Goal: Navigation & Orientation: Find specific page/section

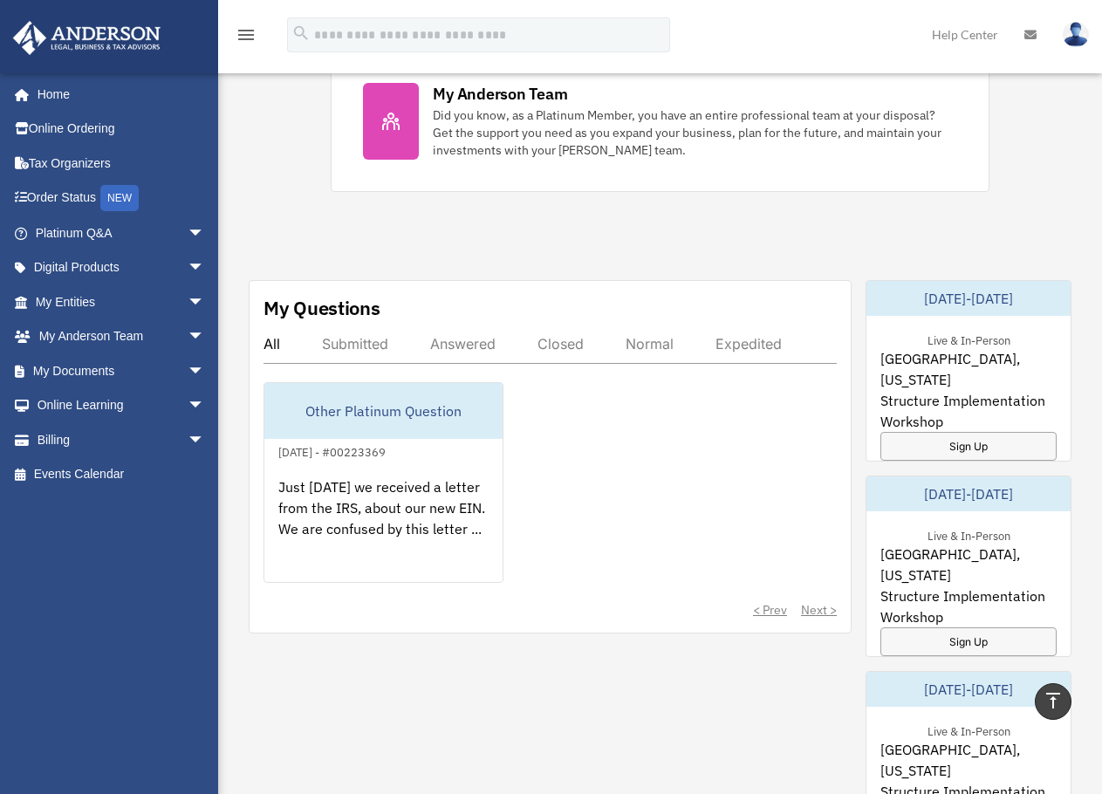
scroll to position [873, 0]
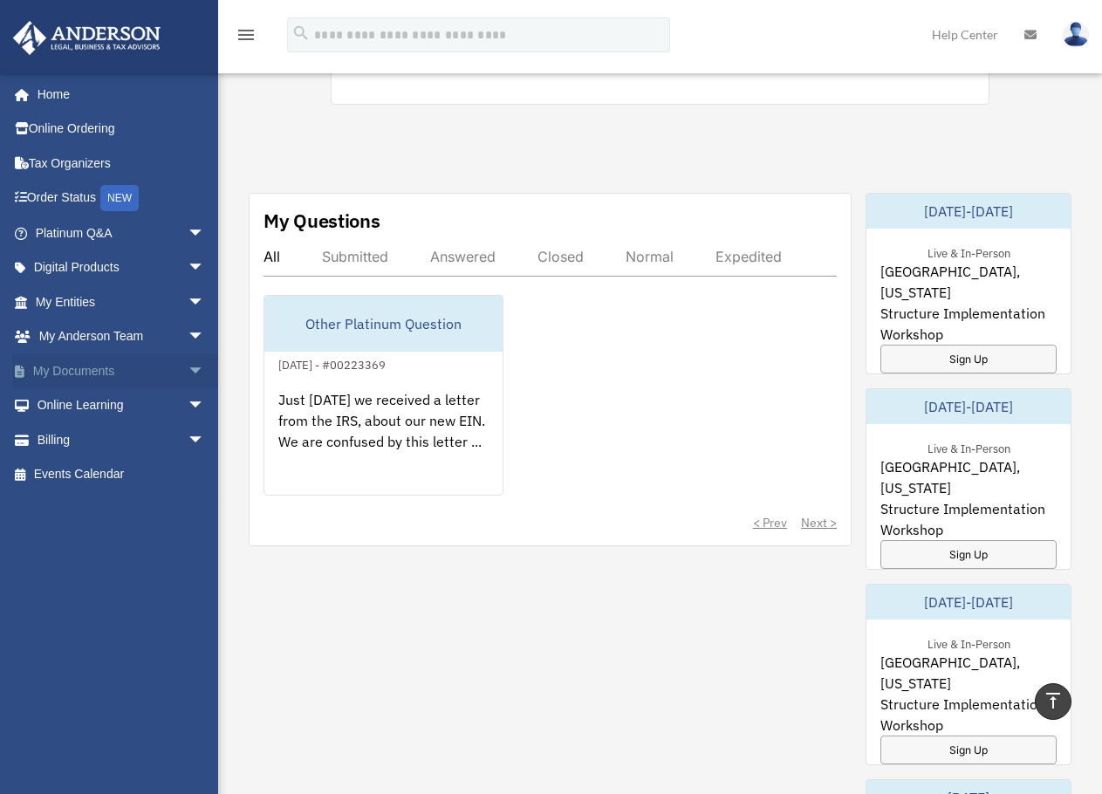
click at [118, 367] on link "My Documents arrow_drop_down" at bounding box center [121, 370] width 219 height 35
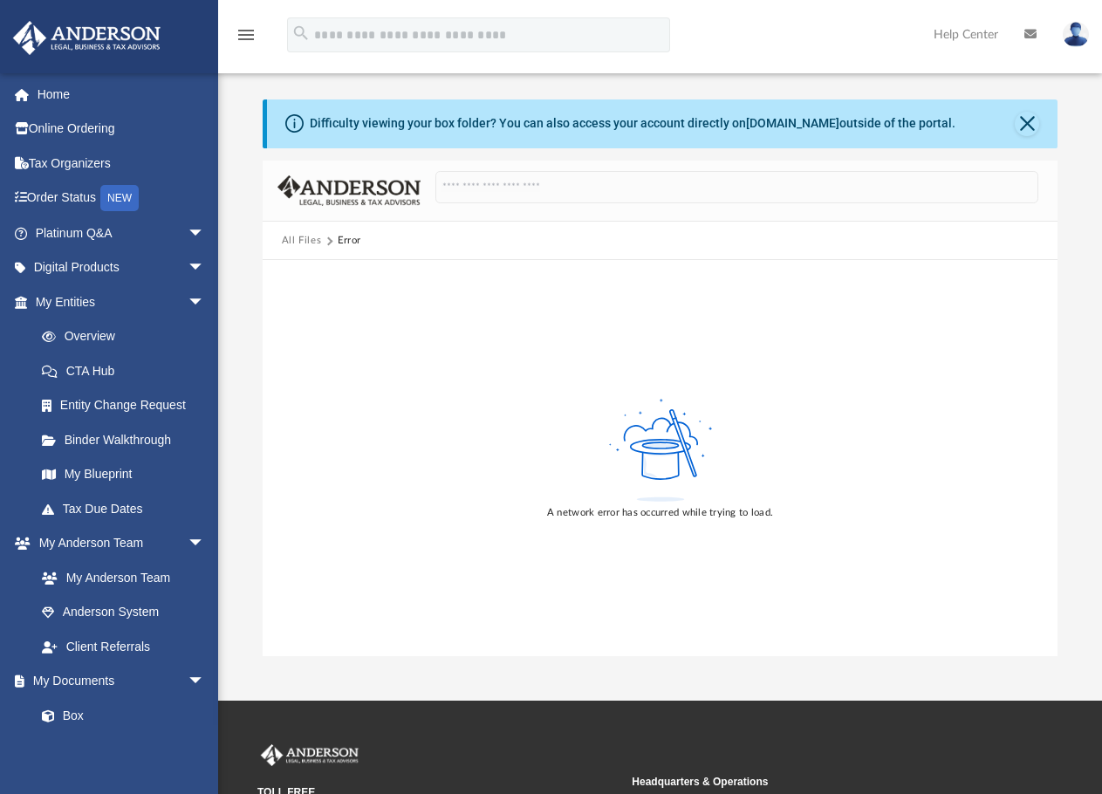
click at [305, 243] on button "All Files" at bounding box center [302, 241] width 40 height 16
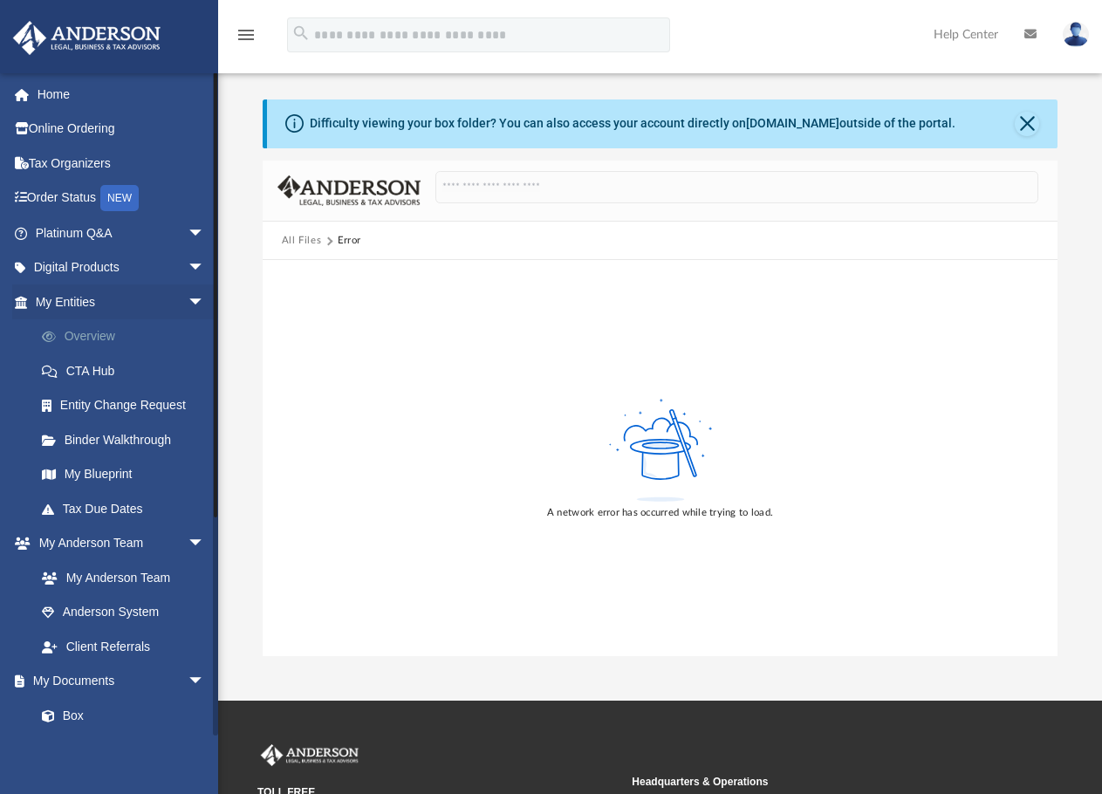
click at [78, 335] on link "Overview" at bounding box center [127, 336] width 207 height 35
click at [45, 101] on link "Home" at bounding box center [121, 94] width 219 height 35
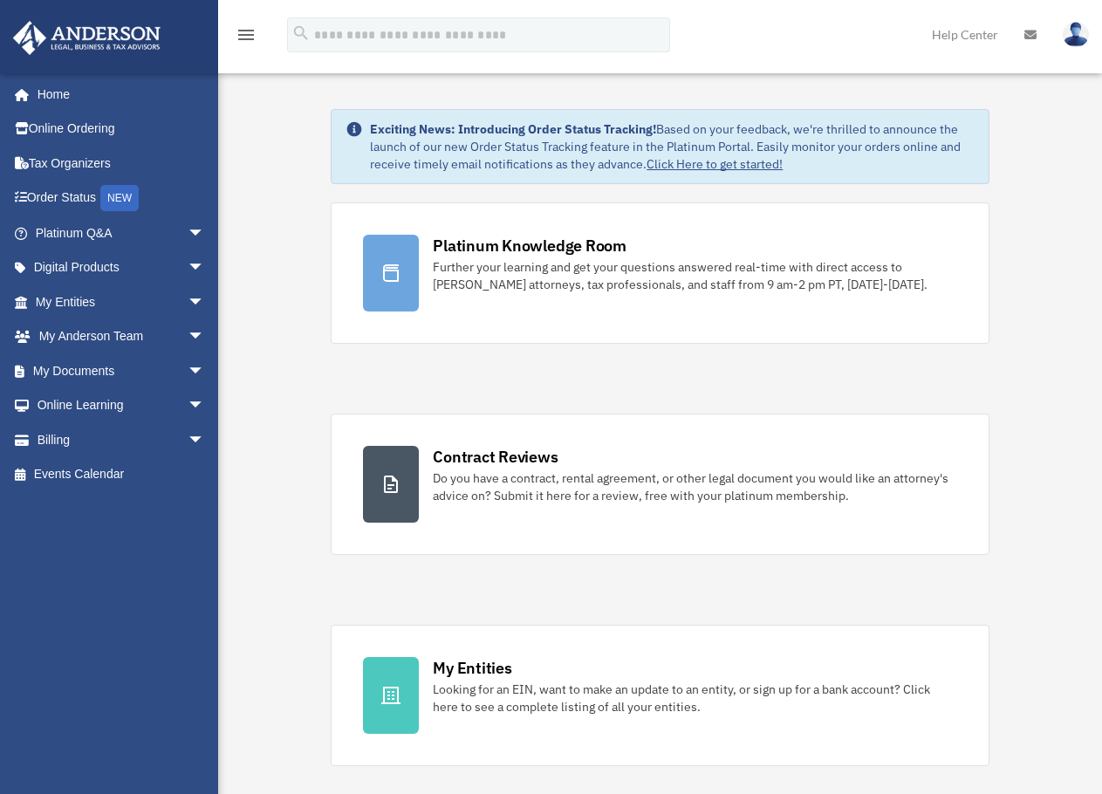
click at [62, 156] on link "Tax Organizers" at bounding box center [121, 163] width 219 height 35
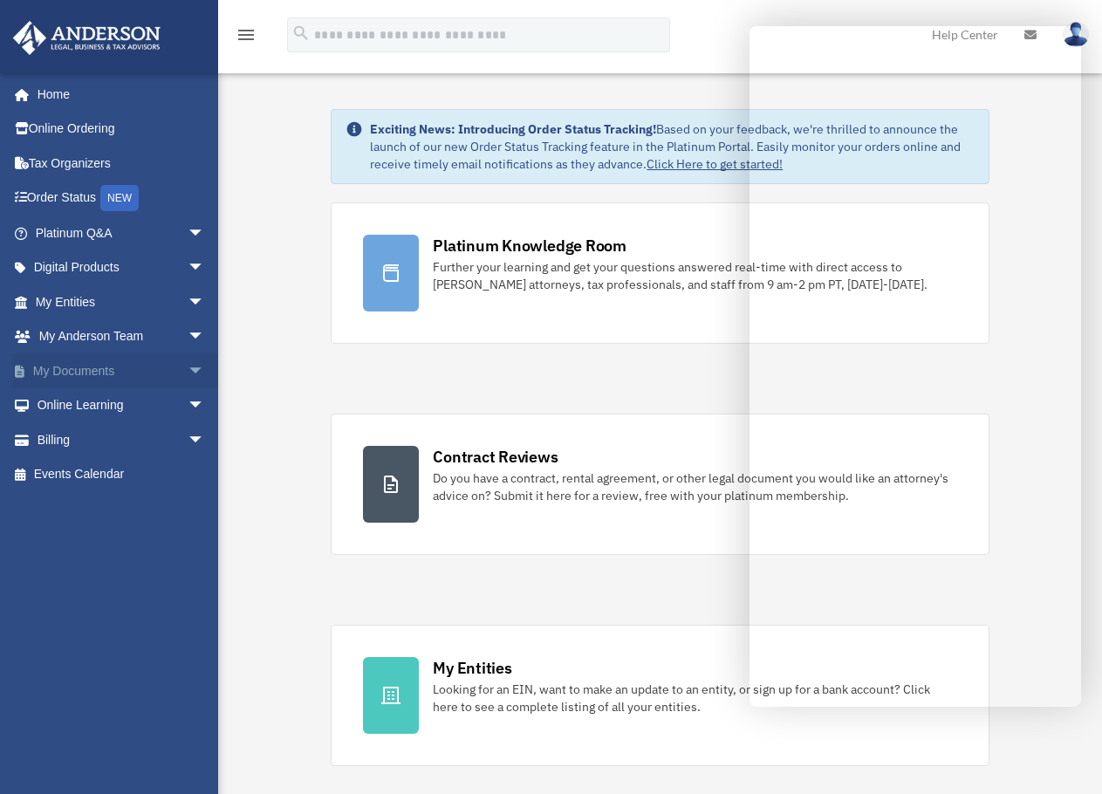
click at [188, 370] on span "arrow_drop_down" at bounding box center [205, 371] width 35 height 36
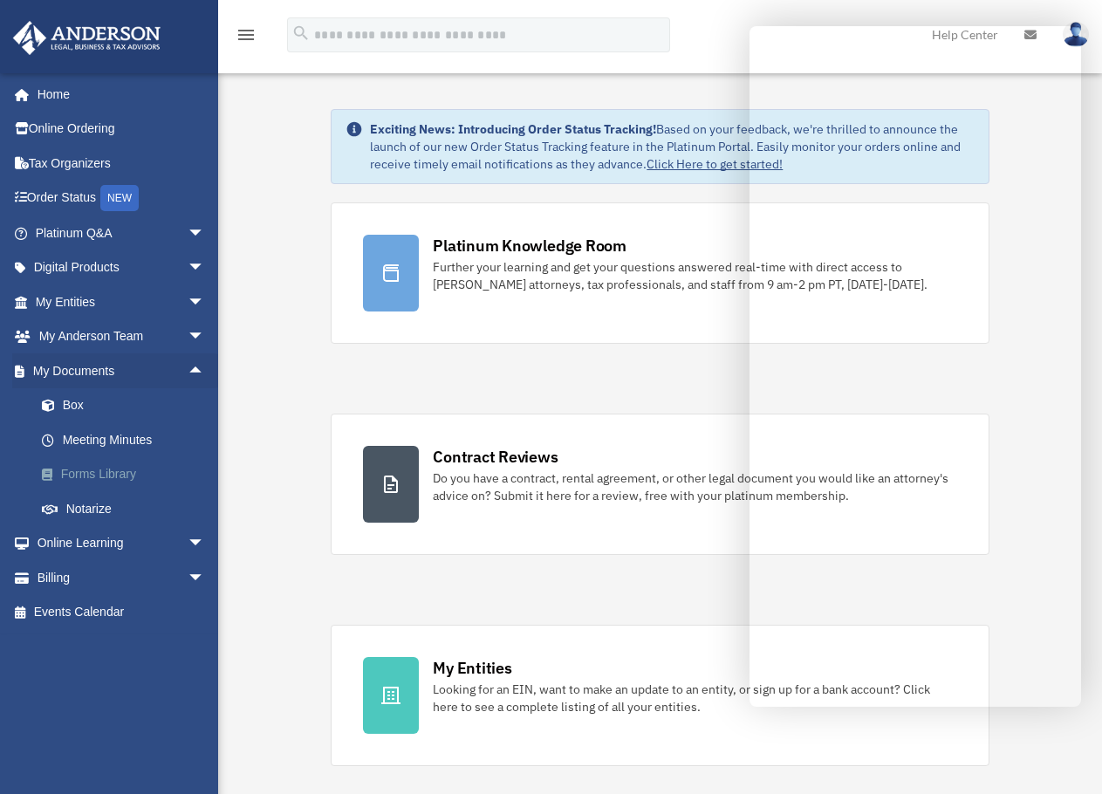
click at [106, 472] on link "Forms Library" at bounding box center [127, 474] width 207 height 35
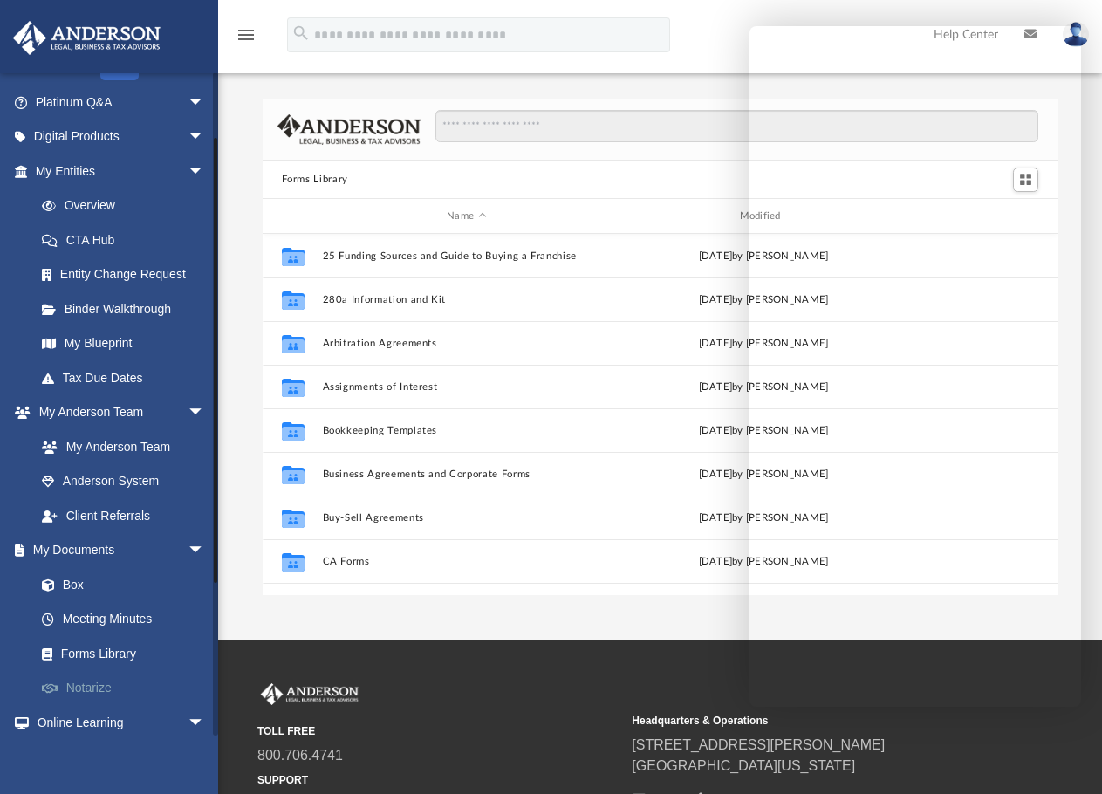
scroll to position [175, 0]
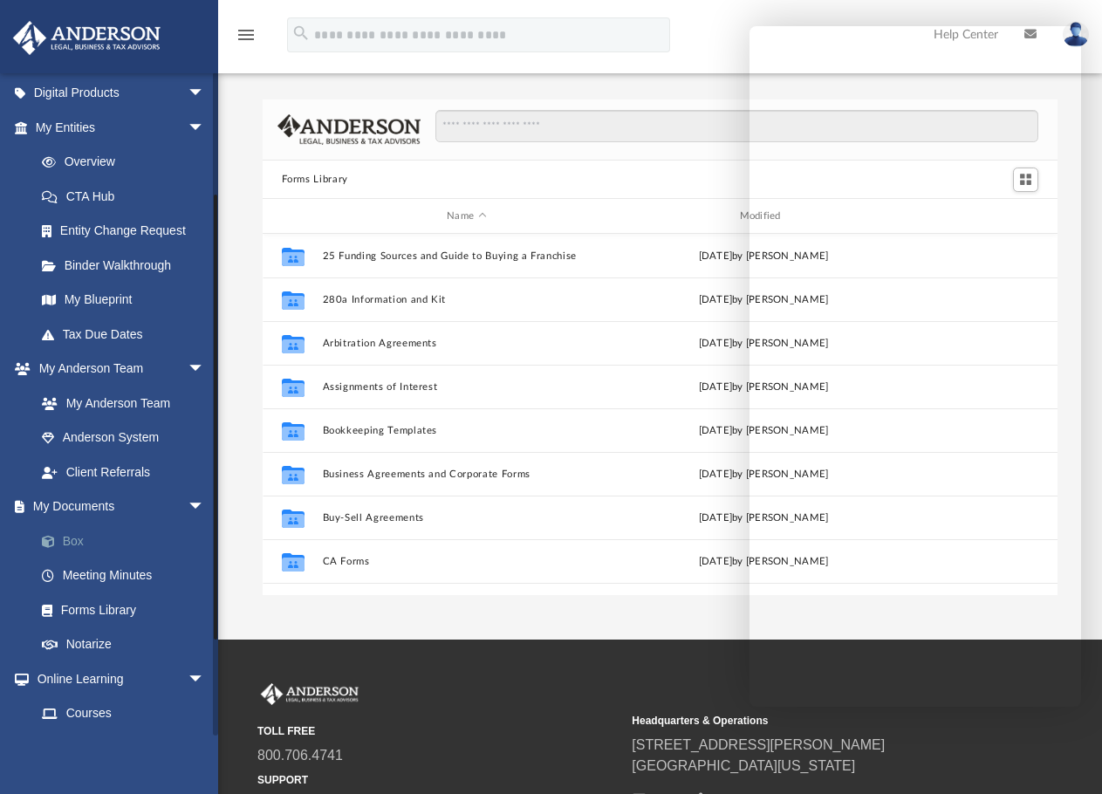
click at [74, 533] on link "Box" at bounding box center [127, 541] width 207 height 35
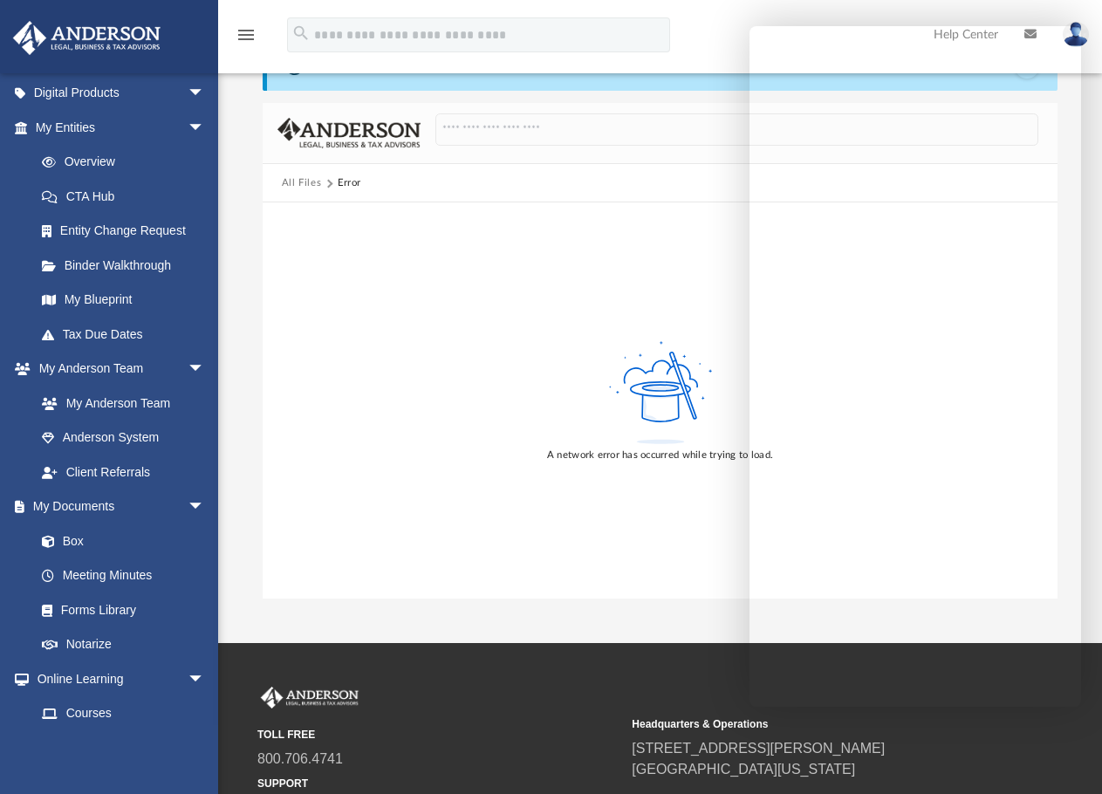
scroll to position [87, 0]
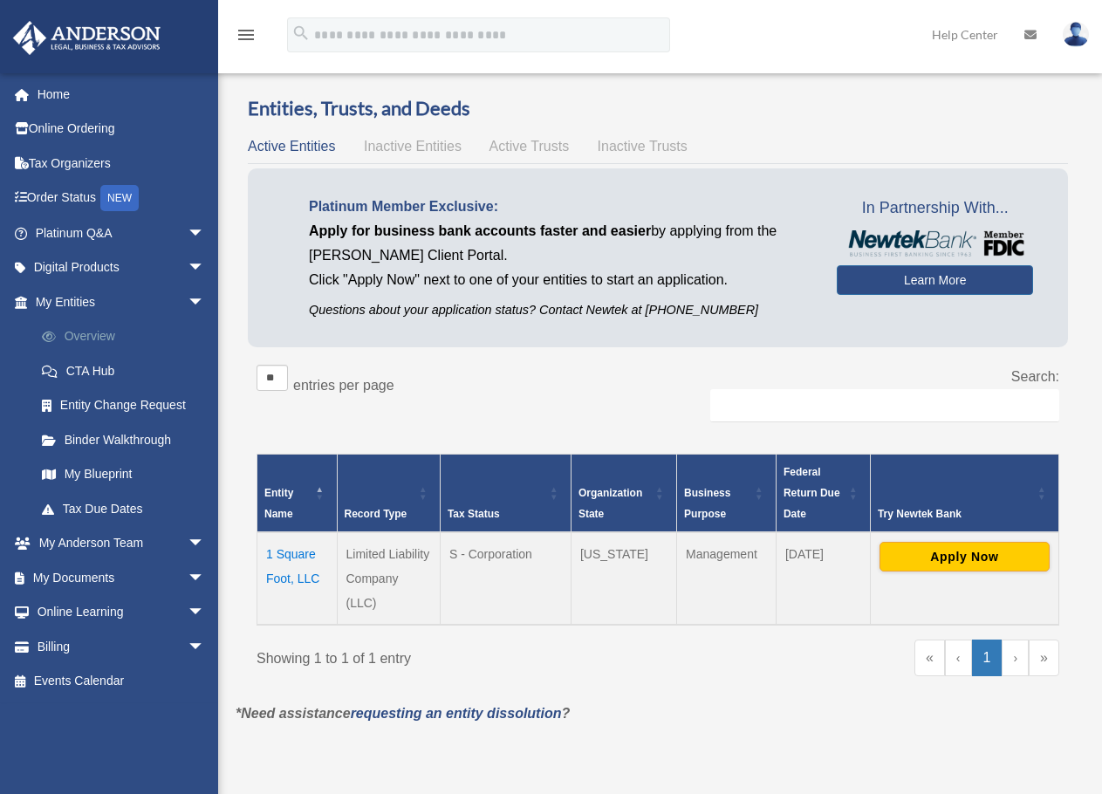
click at [79, 328] on link "Overview" at bounding box center [127, 336] width 207 height 35
